Goal: Task Accomplishment & Management: Use online tool/utility

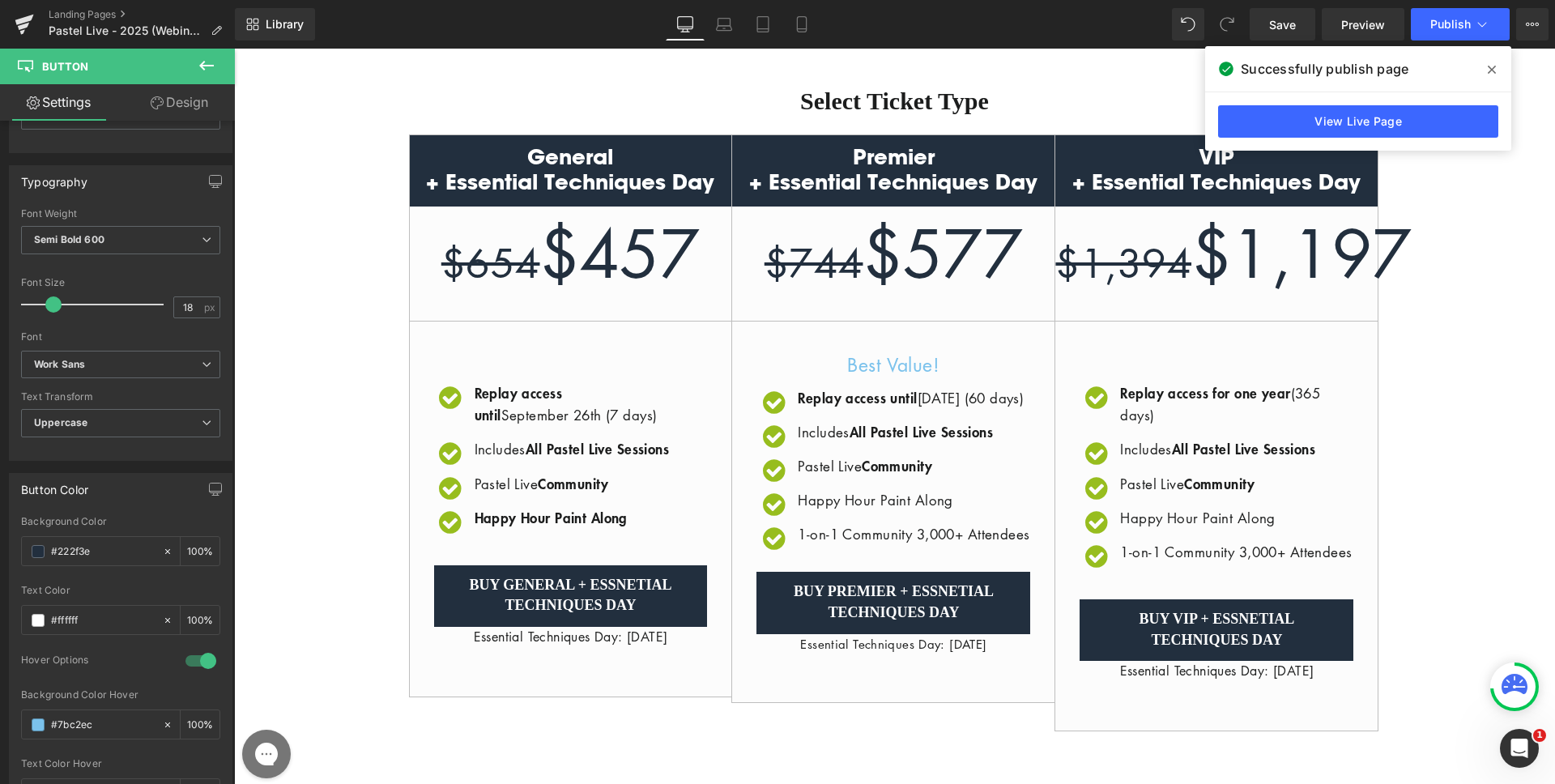
click at [599, 413] on div "Replay access until [DATE] (7 days) Text Block" at bounding box center [589, 403] width 237 height 44
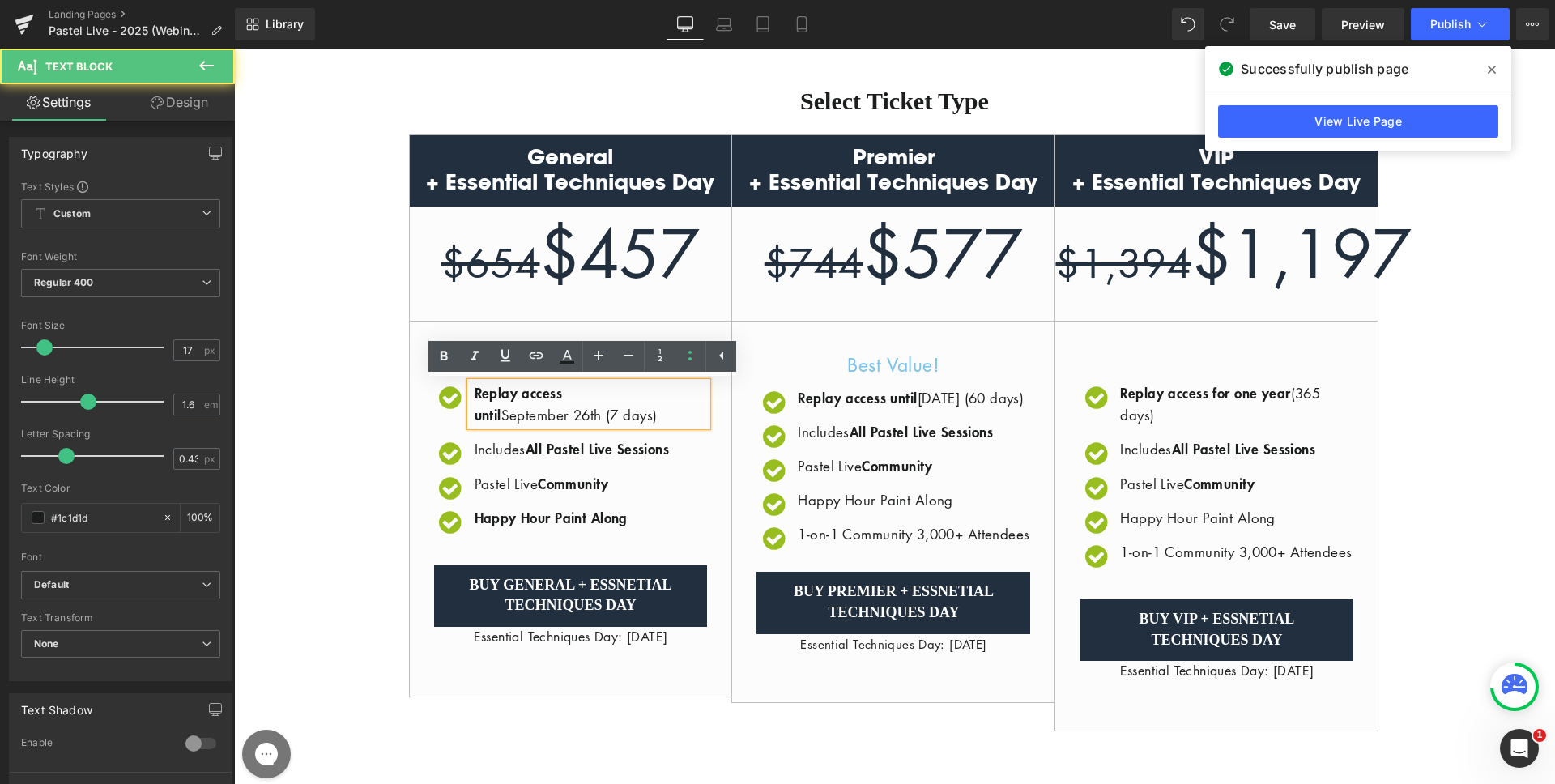
click at [594, 415] on p "Replay access until [DATE] (7 days)" at bounding box center [591, 403] width 234 height 44
click at [587, 414] on p "Replay access until [DATE] (7 days)" at bounding box center [591, 403] width 234 height 44
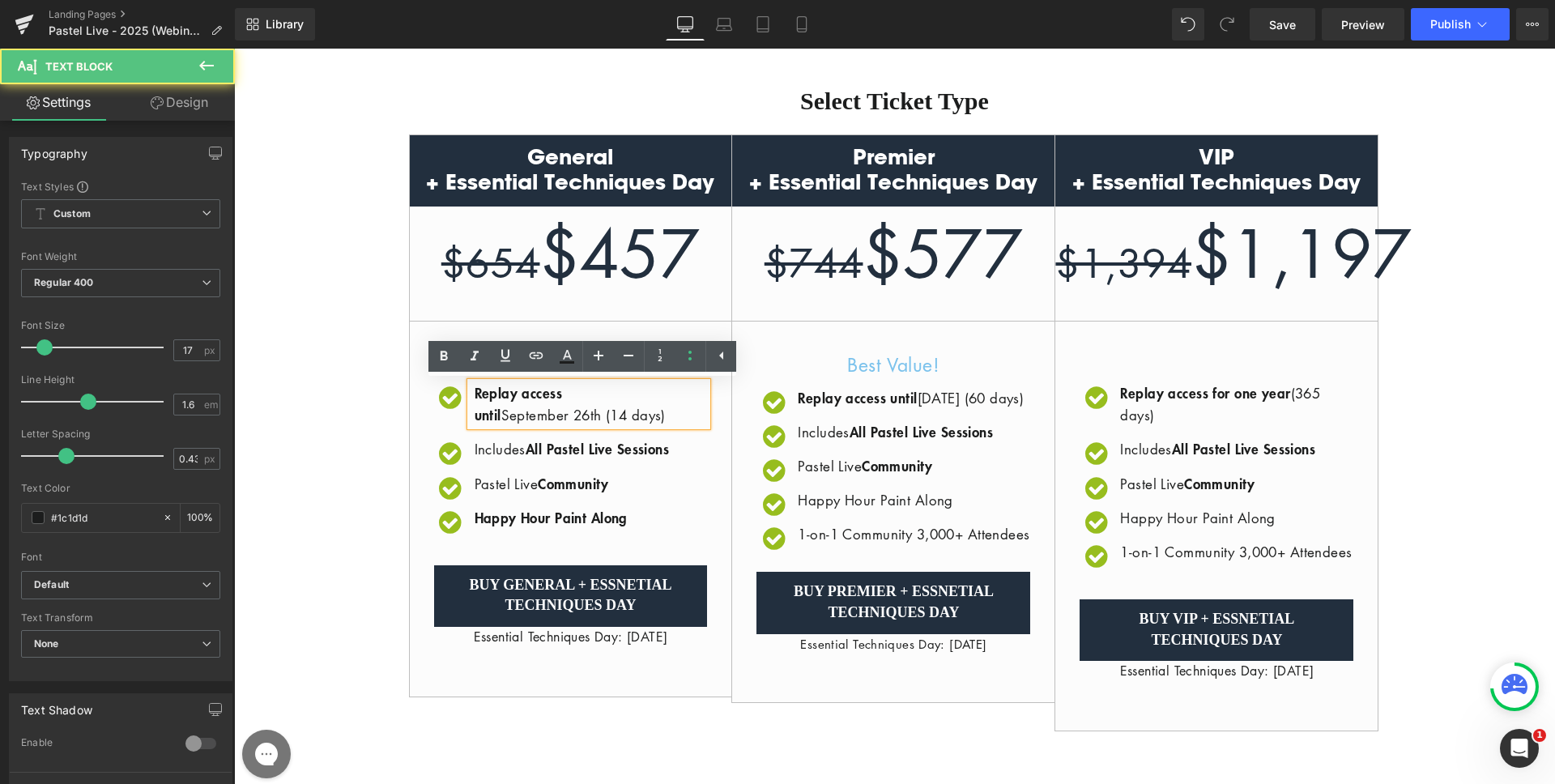
click at [558, 416] on p "Replay access until [DATE] (14 days)" at bounding box center [591, 403] width 234 height 44
drag, startPoint x: 559, startPoint y: 414, endPoint x: 471, endPoint y: 415, distance: 88.0
click at [475, 415] on p "Replay access until [DATE] (14 days)" at bounding box center [591, 403] width 234 height 44
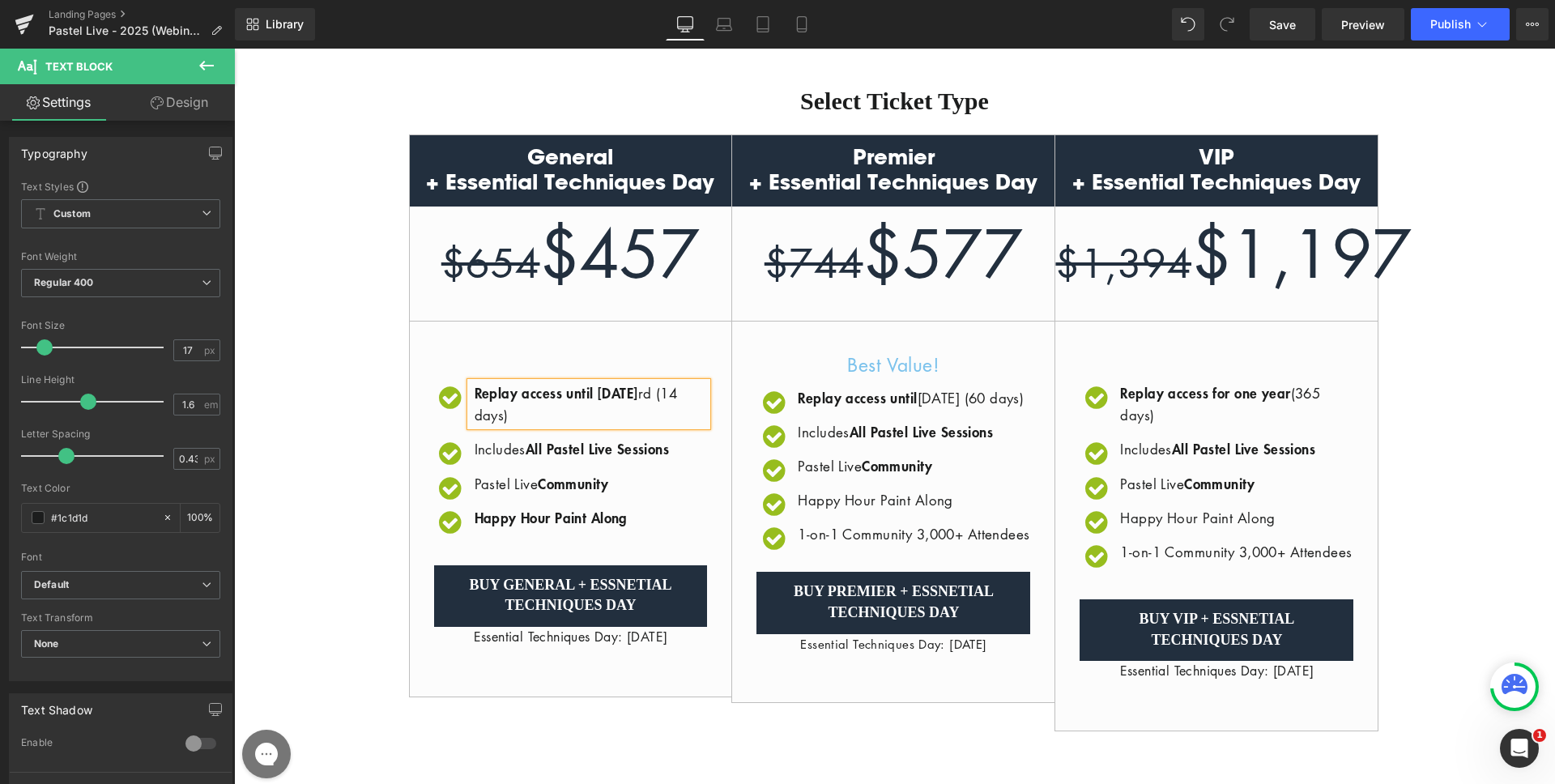
drag, startPoint x: 490, startPoint y: 409, endPoint x: 622, endPoint y: 391, distance: 133.2
click at [622, 391] on p "Replay access until [DATE] (14 days)" at bounding box center [591, 403] width 234 height 44
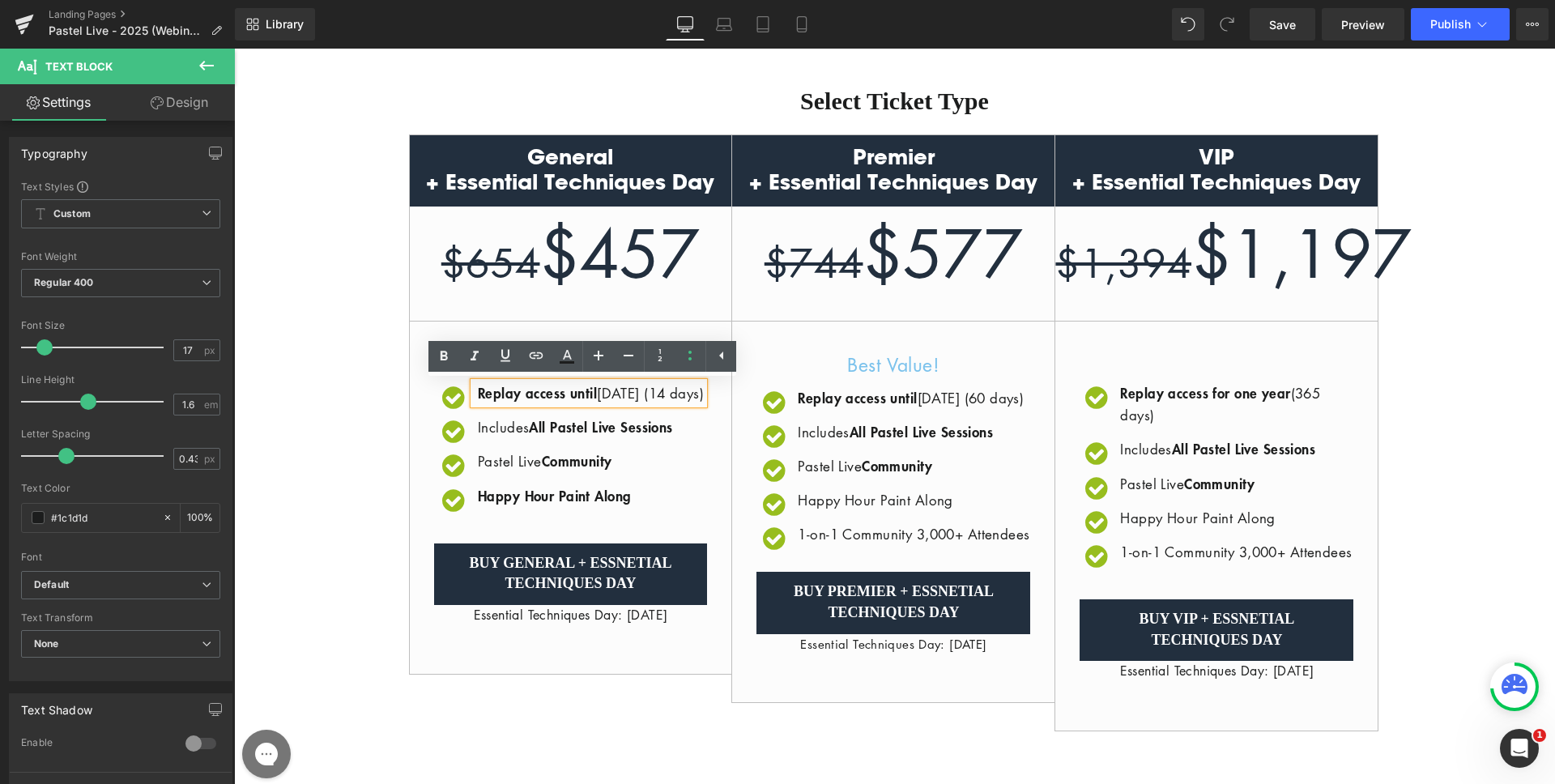
click at [304, 378] on div "General + Essential Techniques Day $654 $457 / Icon Replay access until [DATE]" at bounding box center [895, 432] width 1321 height 596
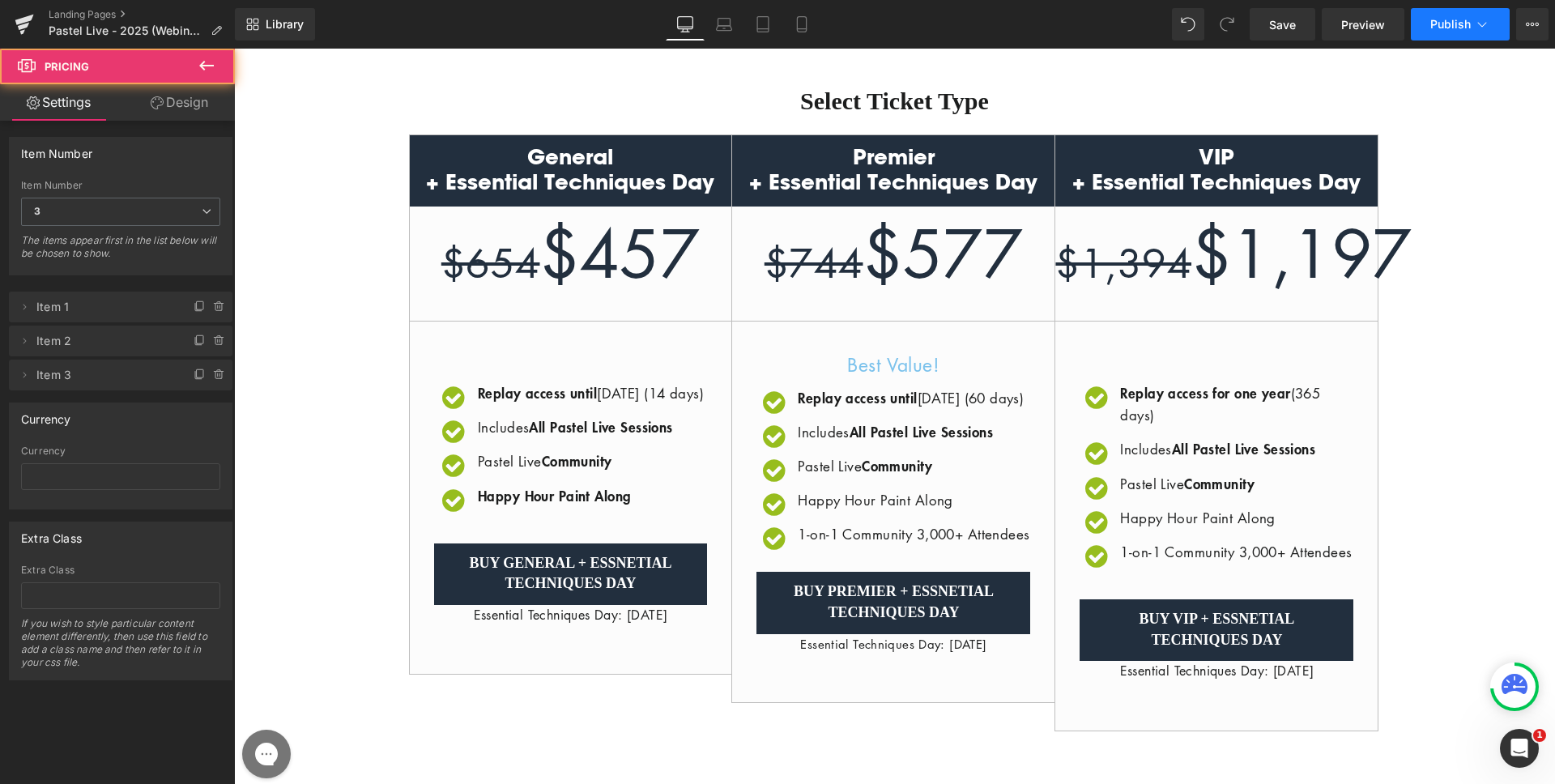
click at [1443, 18] on span "Publish" at bounding box center [1450, 24] width 41 height 13
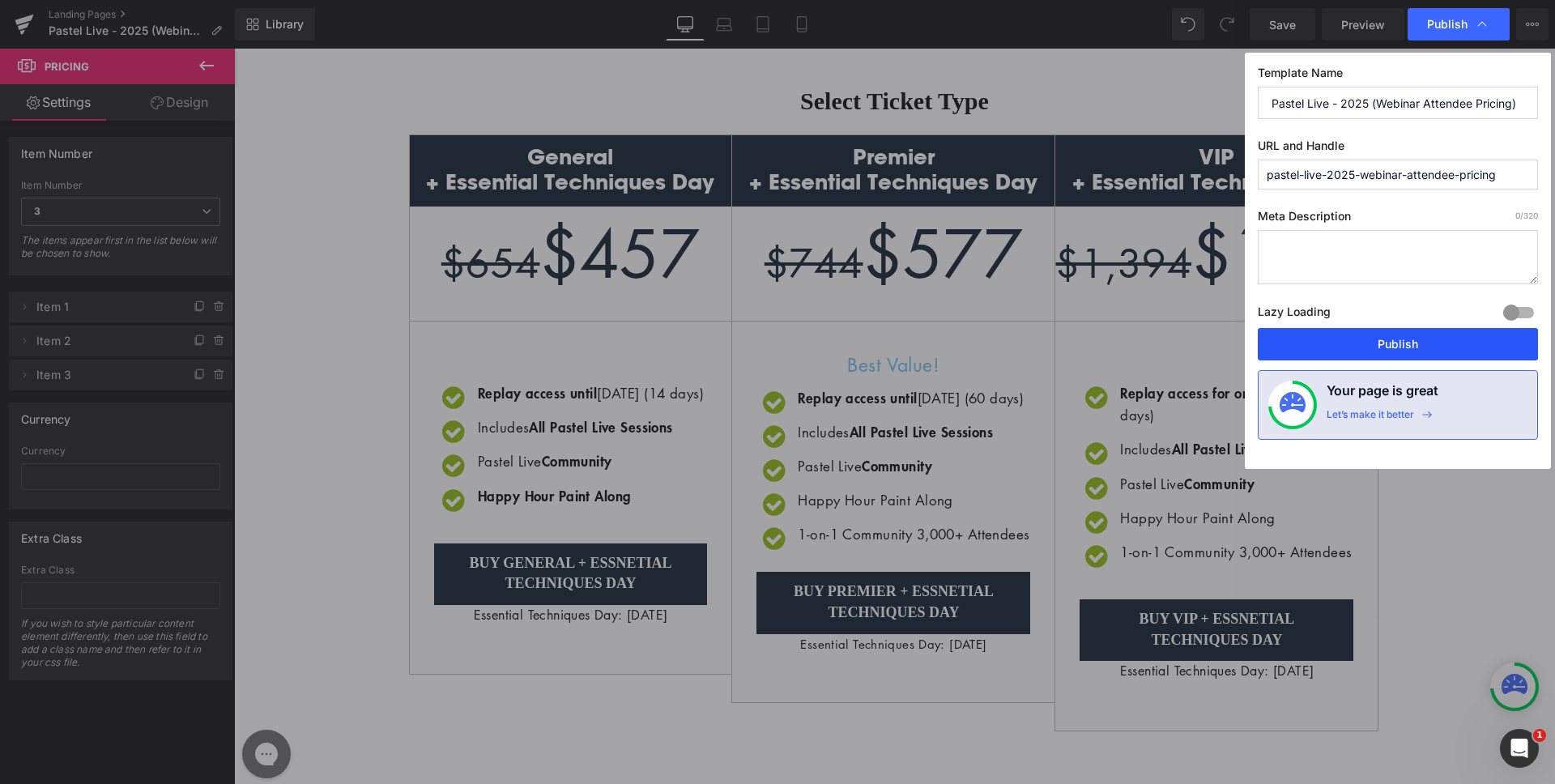
click at [1398, 349] on button "Publish" at bounding box center [1397, 345] width 280 height 33
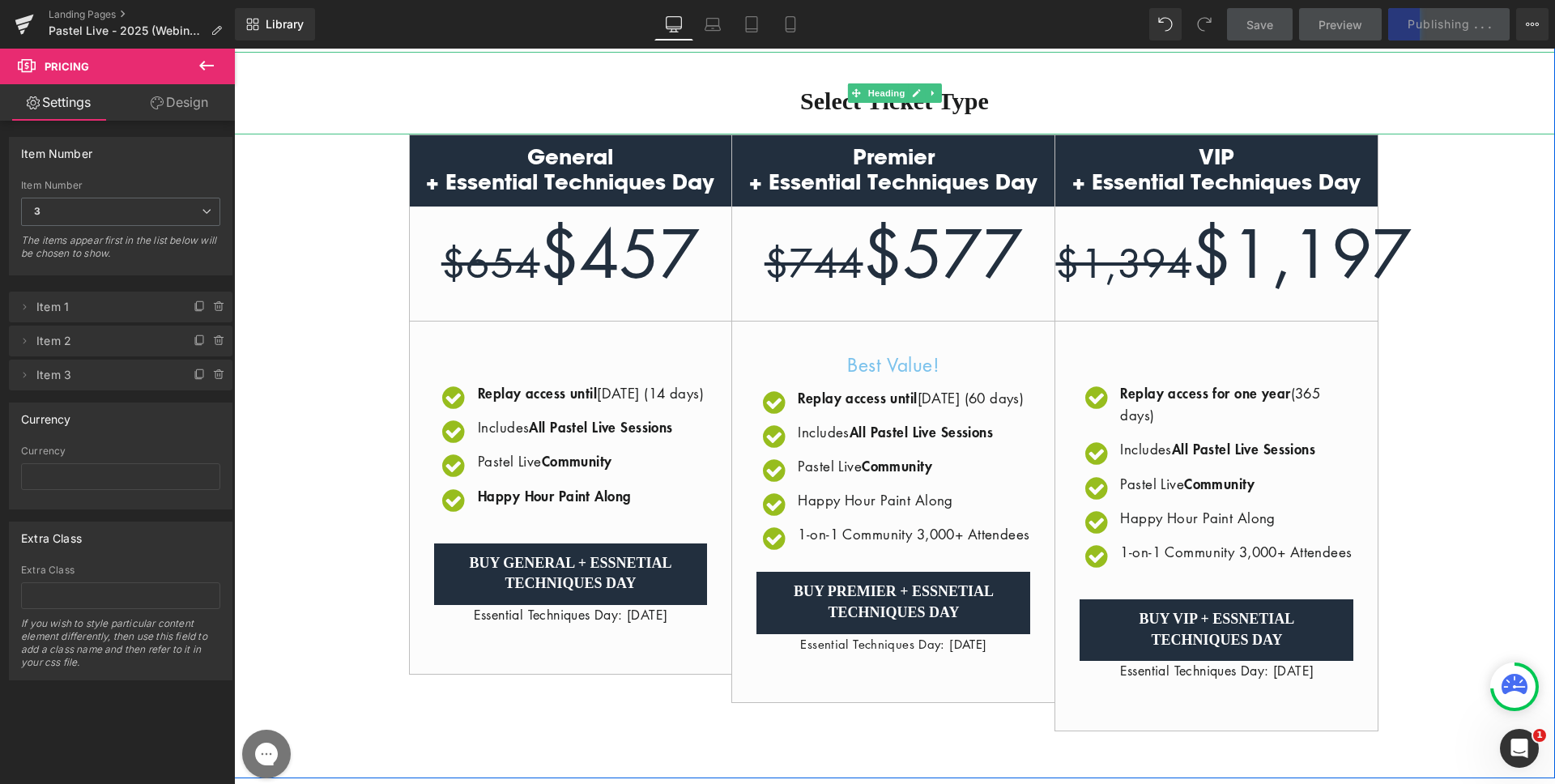
click at [1395, 63] on div "Select Ticket Type" at bounding box center [895, 93] width 1321 height 83
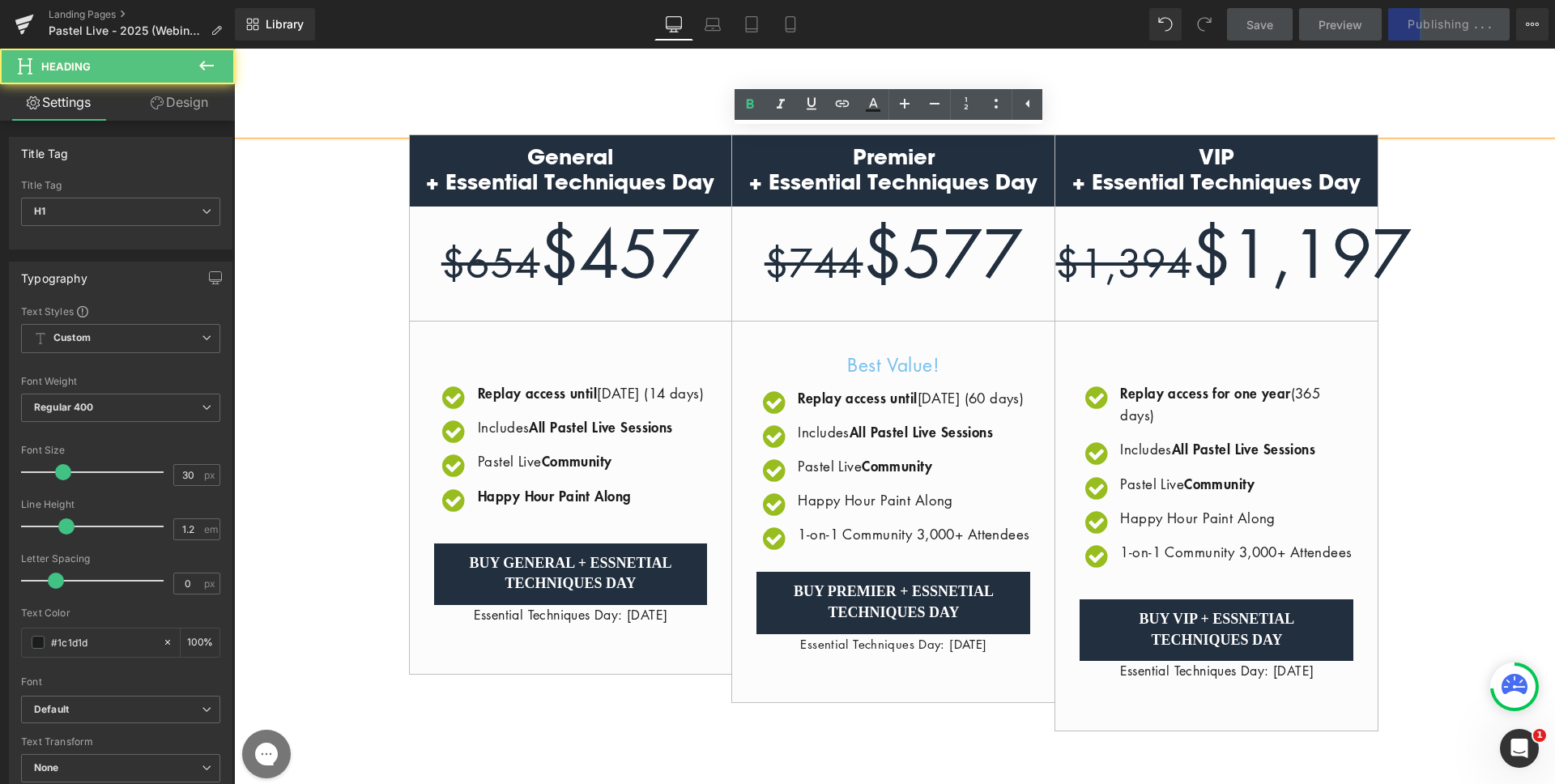
click at [1433, 30] on div "Save Preview Publishing . . . Scheduled View Live Page View with current Templa…" at bounding box center [1388, 24] width 335 height 33
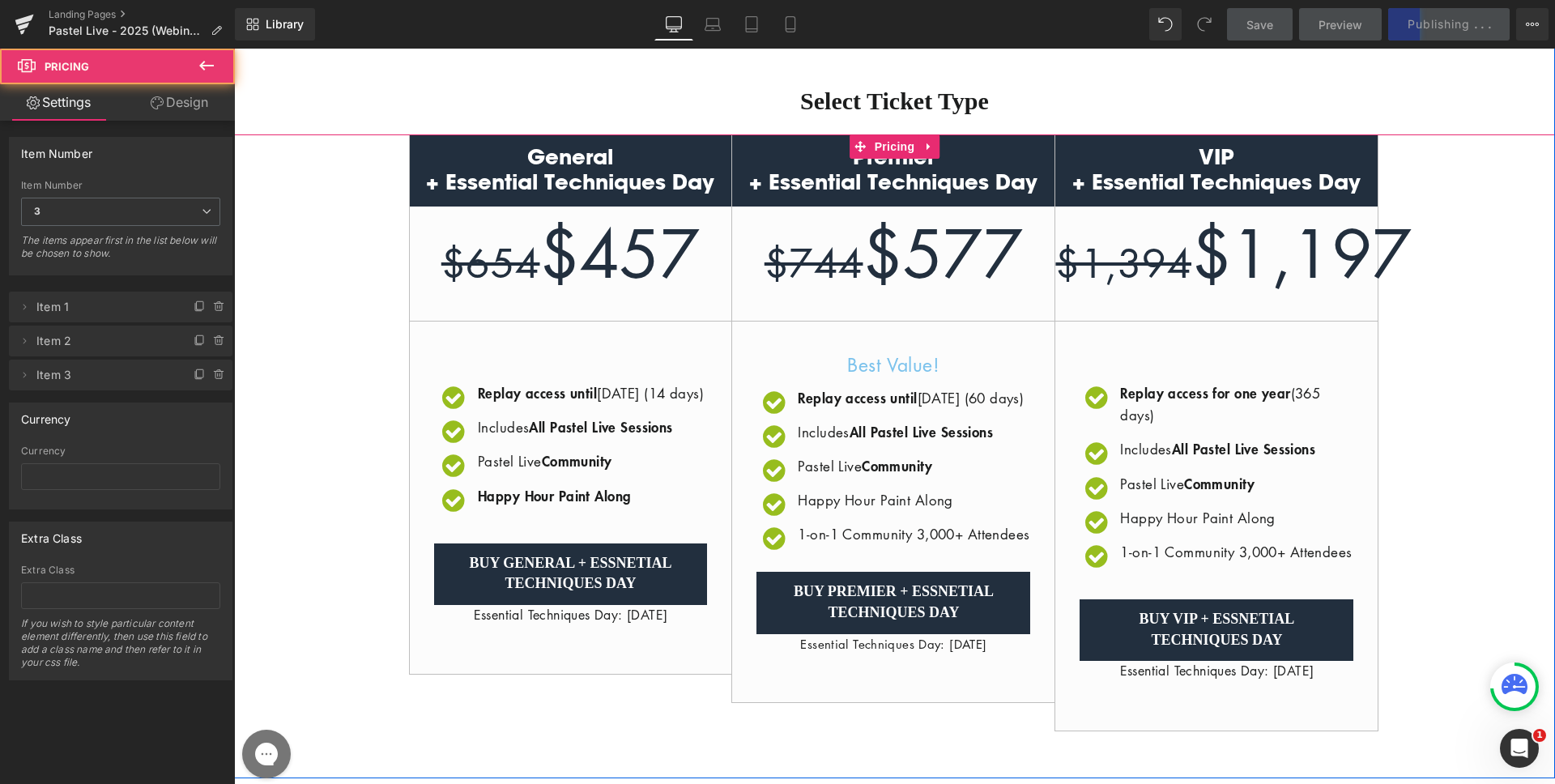
click at [1476, 227] on div "General + Essential Techniques Day $654 $457 / Icon Replay access until [DATE]" at bounding box center [895, 432] width 1321 height 596
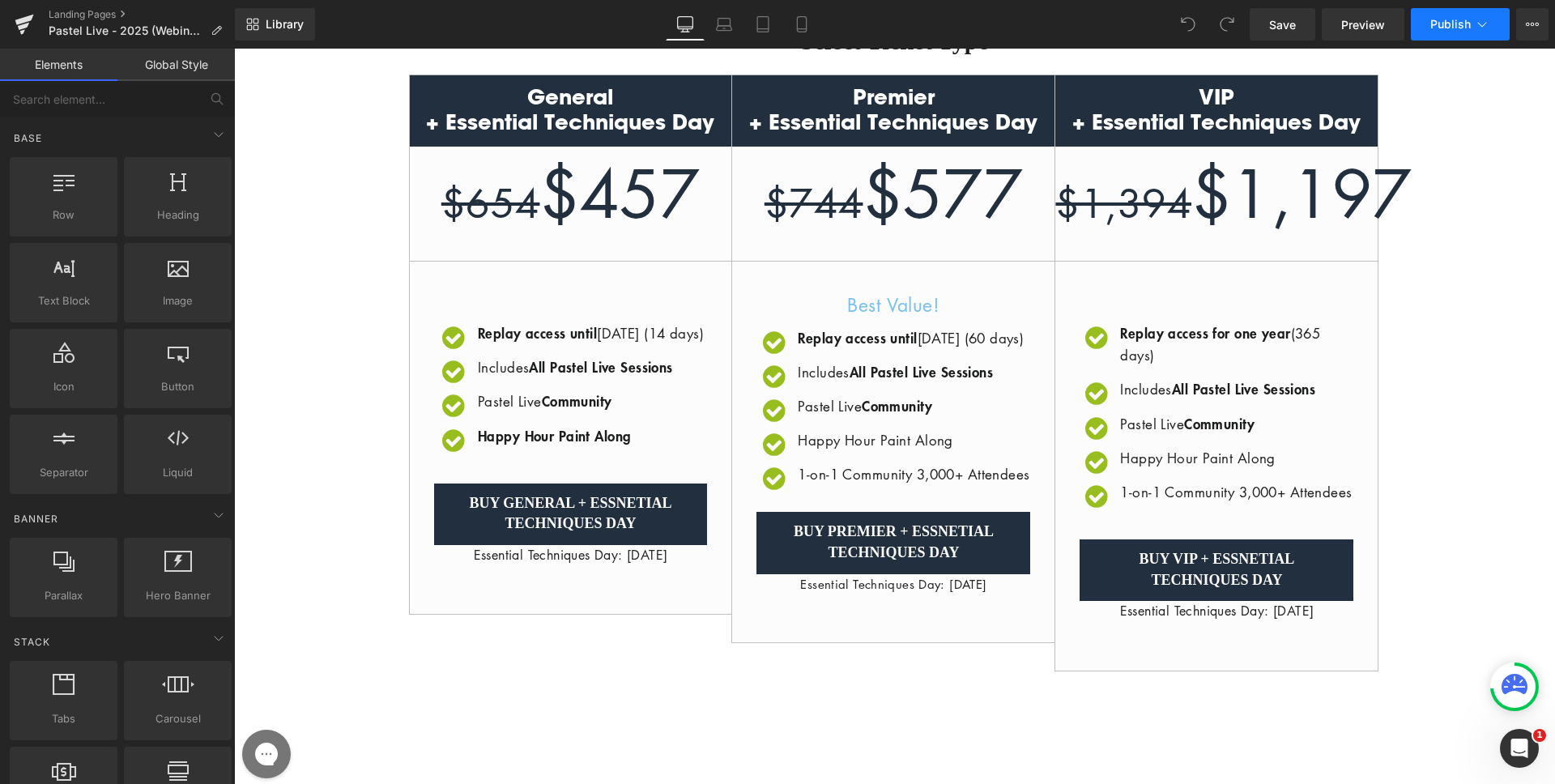
click at [1457, 22] on span "Publish" at bounding box center [1450, 24] width 41 height 13
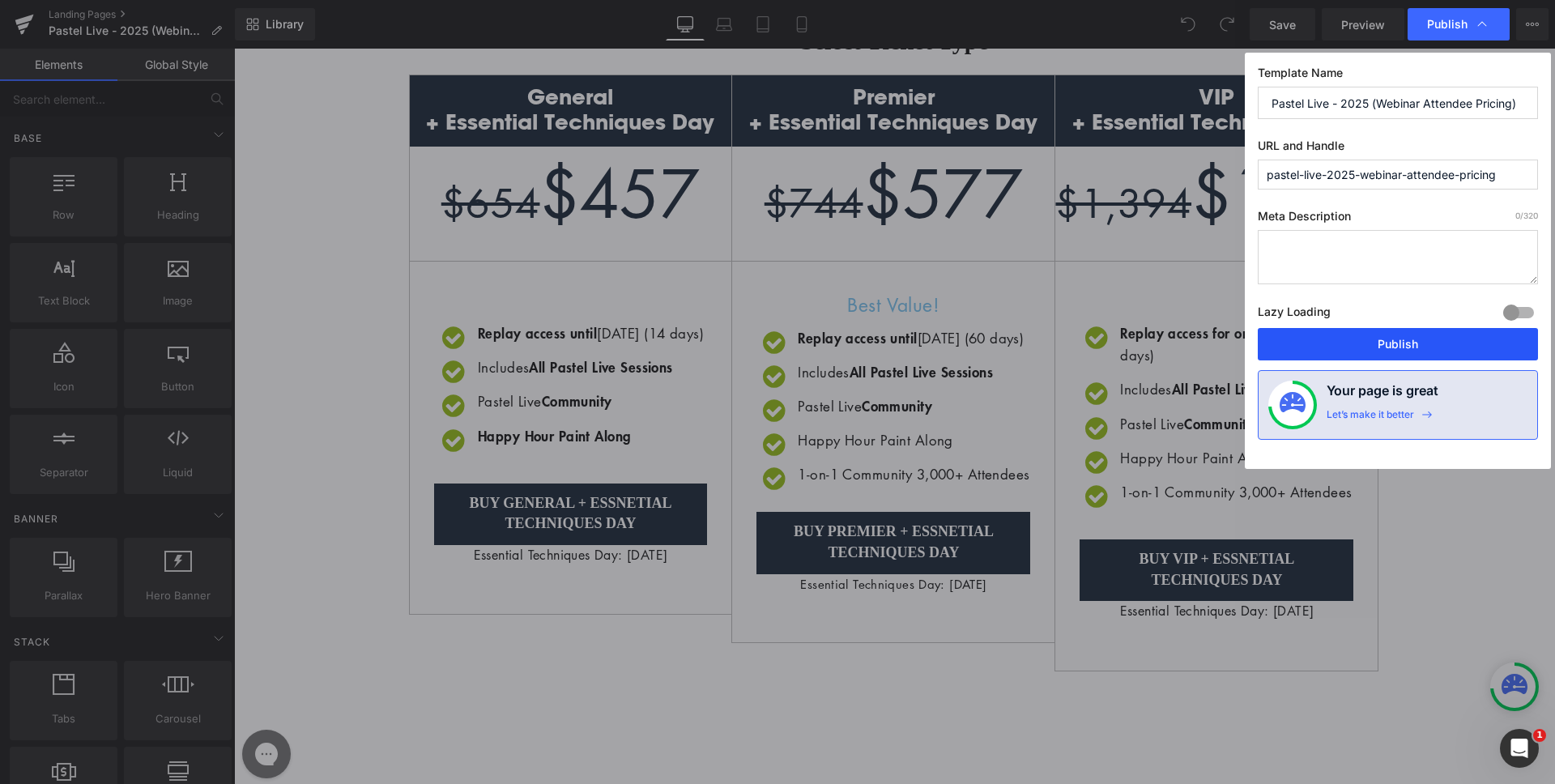
click at [1395, 349] on button "Publish" at bounding box center [1397, 345] width 280 height 33
